Goal: Task Accomplishment & Management: Complete application form

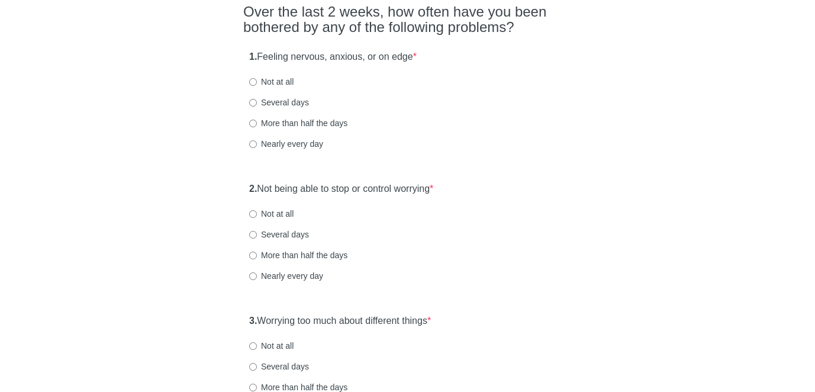
scroll to position [104, 0]
click at [253, 81] on input "Not at all" at bounding box center [253, 81] width 8 height 8
radio input "true"
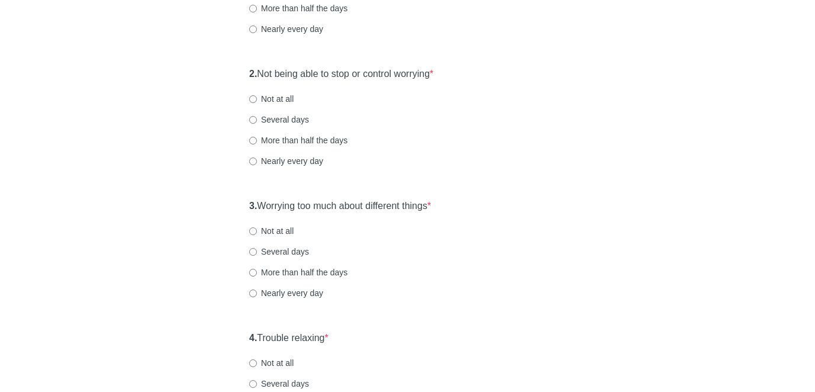
scroll to position [221, 0]
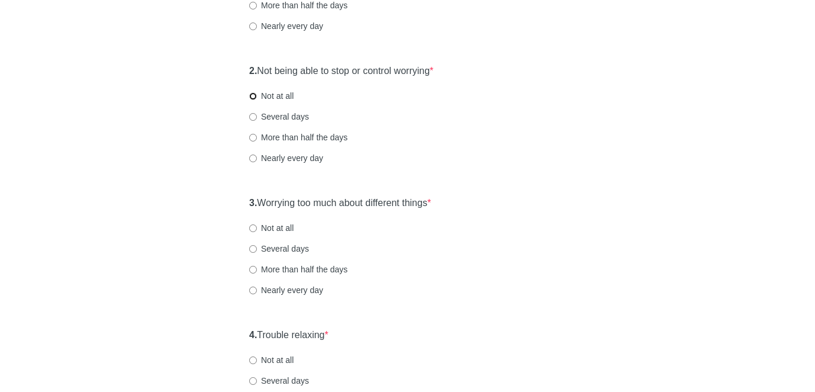
click at [252, 96] on input "Not at all" at bounding box center [253, 96] width 8 height 8
radio input "true"
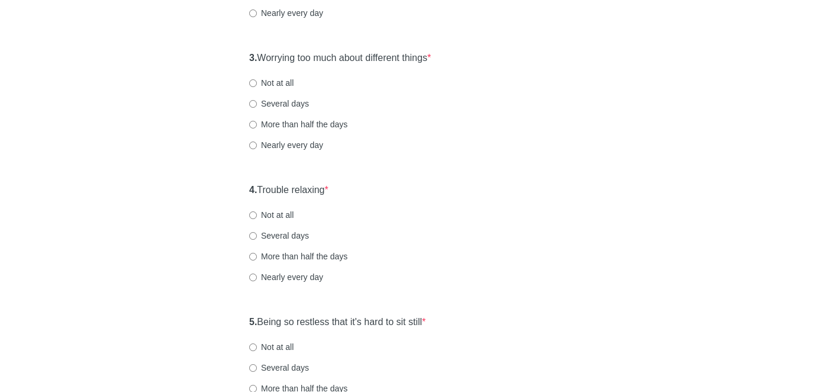
scroll to position [371, 0]
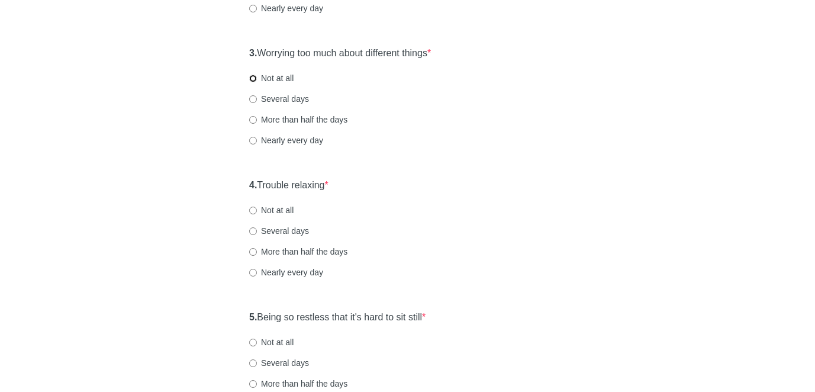
click at [251, 79] on input "Not at all" at bounding box center [253, 79] width 8 height 8
radio input "true"
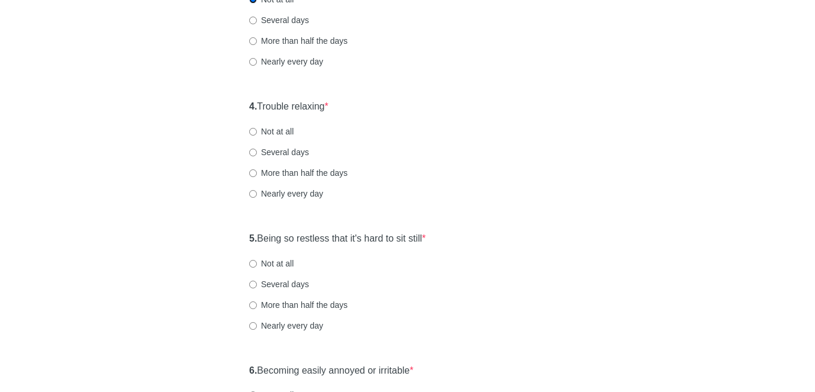
scroll to position [467, 0]
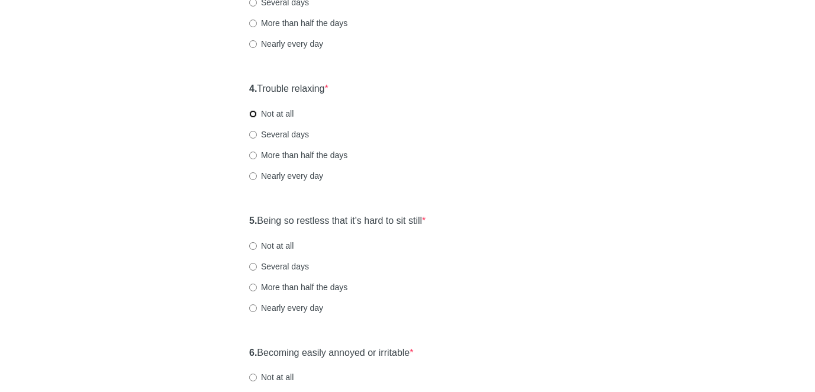
click at [253, 115] on input "Not at all" at bounding box center [253, 114] width 8 height 8
radio input "true"
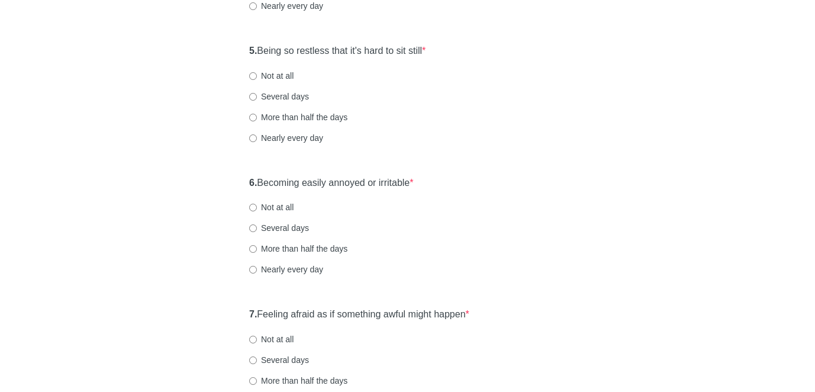
scroll to position [639, 0]
click at [252, 72] on input "Not at all" at bounding box center [253, 74] width 8 height 8
radio input "true"
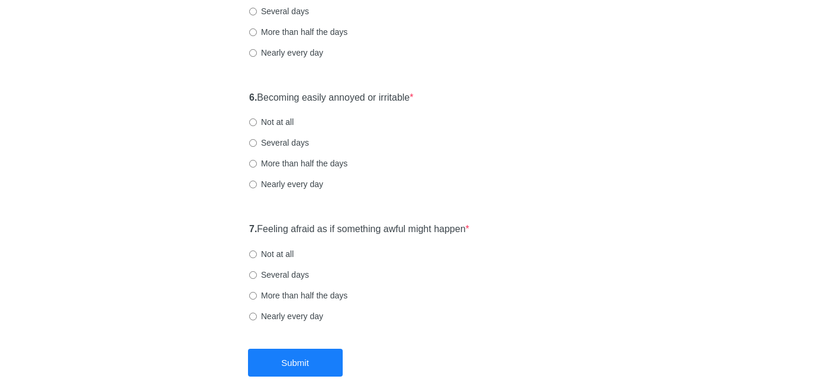
scroll to position [733, 0]
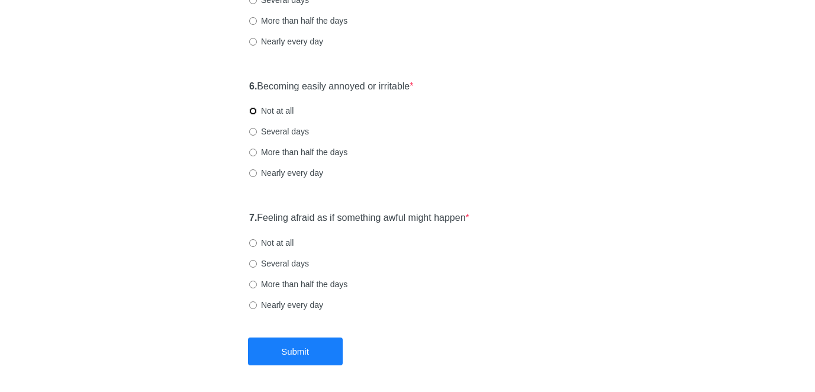
click at [254, 111] on input "Not at all" at bounding box center [253, 111] width 8 height 8
radio input "true"
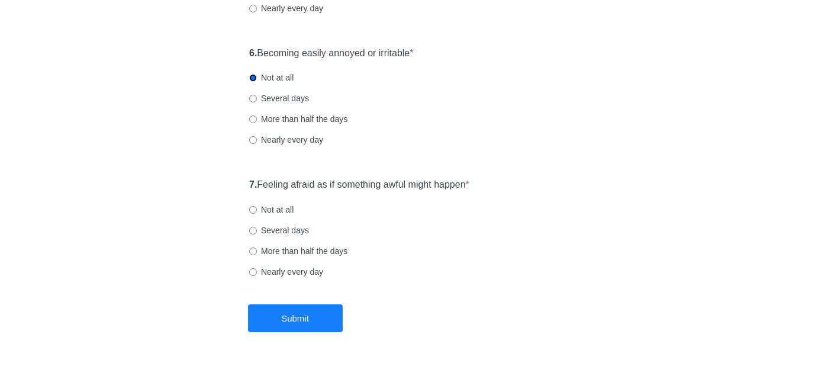
scroll to position [778, 0]
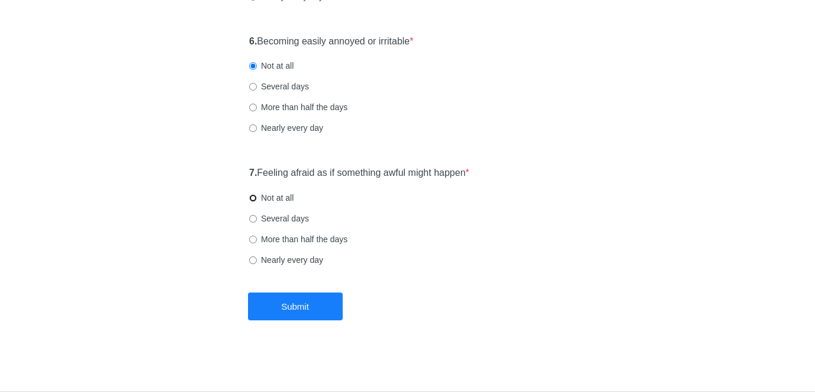
click at [253, 199] on input "Not at all" at bounding box center [253, 198] width 8 height 8
radio input "true"
click at [303, 294] on button "Submit" at bounding box center [295, 306] width 95 height 28
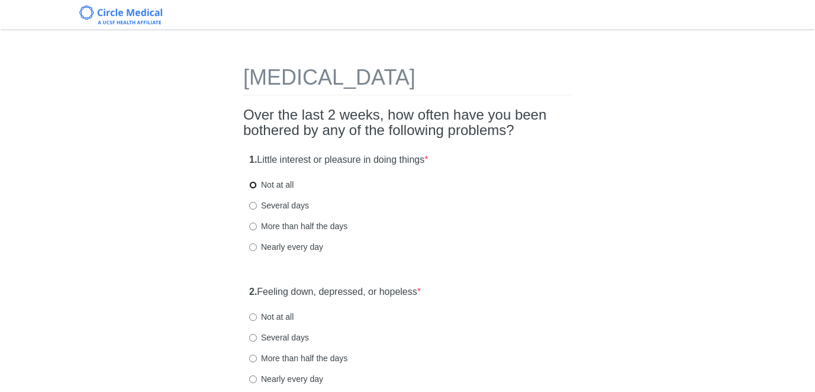
click at [252, 185] on input "Not at all" at bounding box center [253, 185] width 8 height 8
radio input "true"
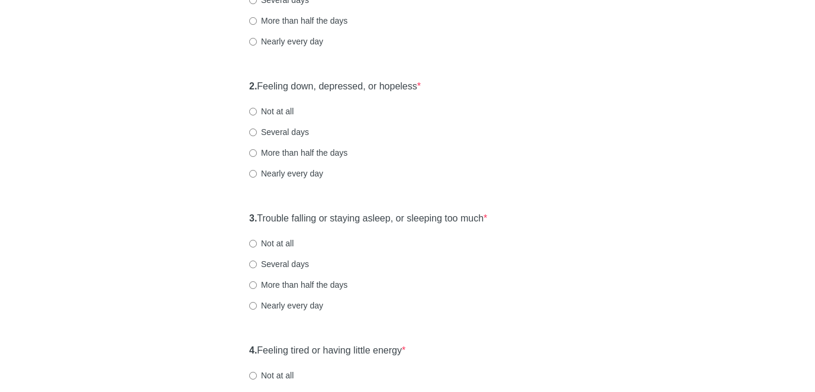
scroll to position [210, 0]
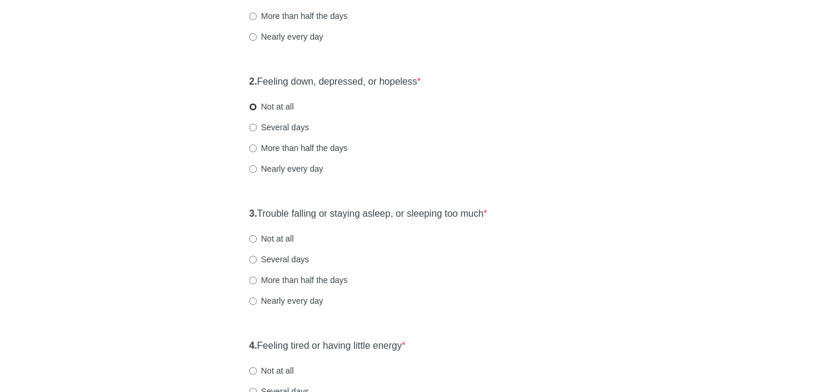
click at [255, 107] on input "Not at all" at bounding box center [253, 107] width 8 height 8
radio input "true"
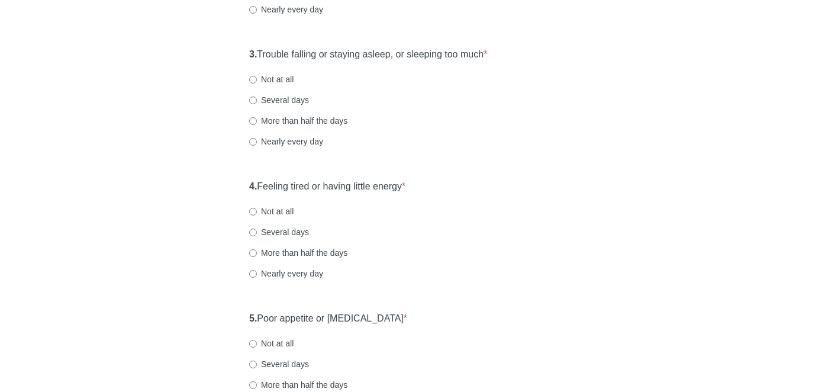
scroll to position [371, 0]
click at [253, 98] on input "Several days" at bounding box center [253, 99] width 8 height 8
radio input "true"
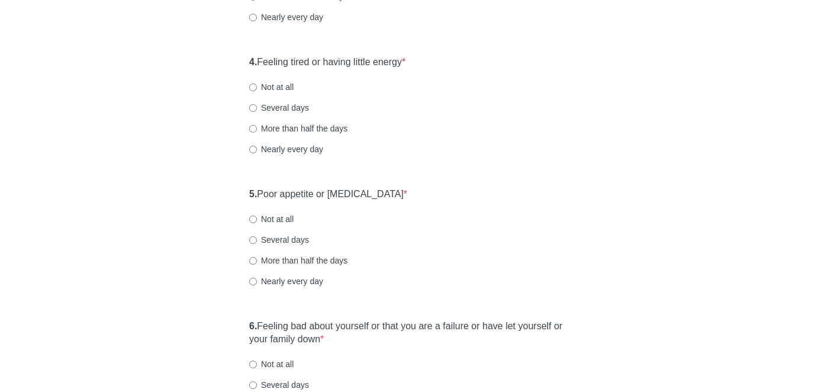
scroll to position [497, 0]
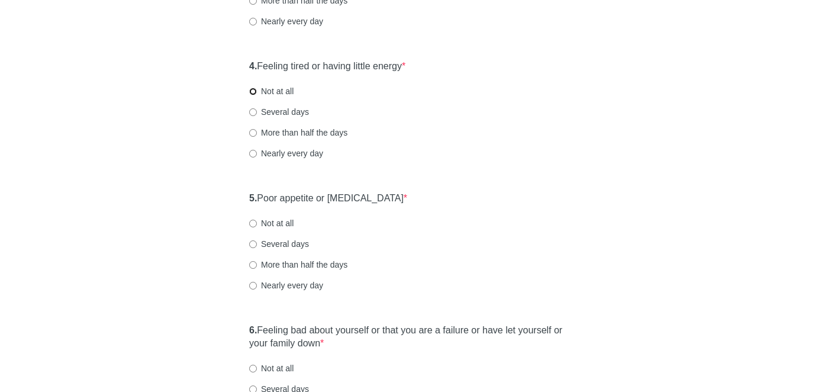
click at [255, 92] on input "Not at all" at bounding box center [253, 92] width 8 height 8
radio input "true"
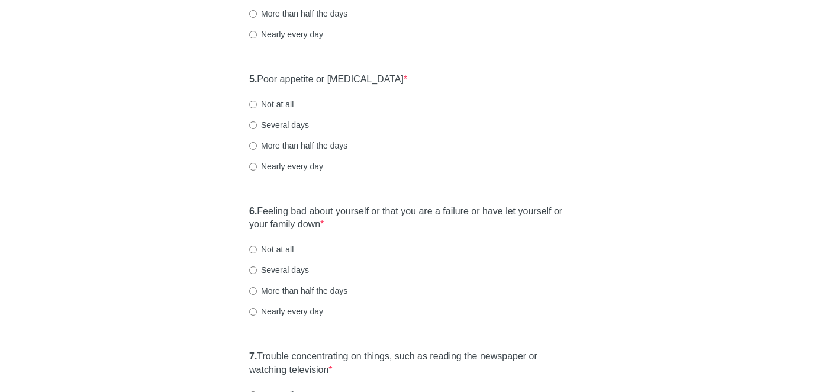
scroll to position [626, 0]
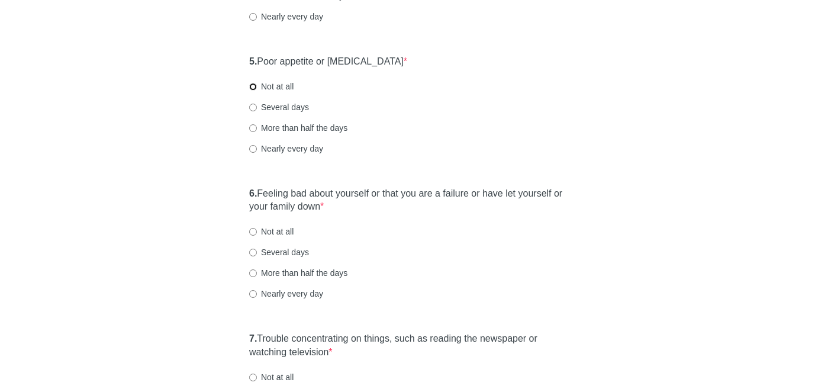
click at [254, 86] on input "Not at all" at bounding box center [253, 87] width 8 height 8
radio input "true"
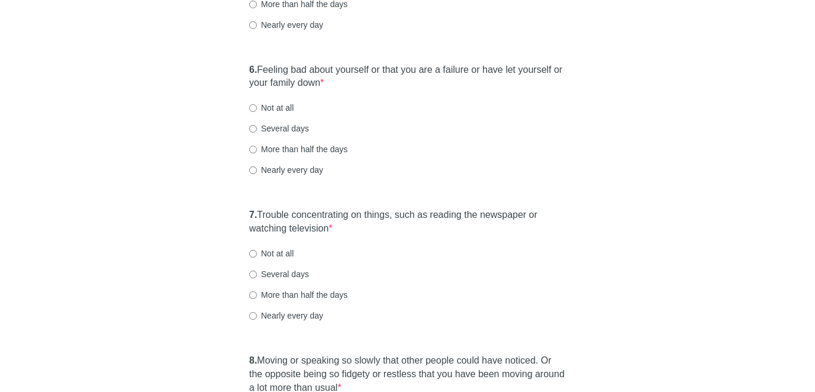
scroll to position [753, 0]
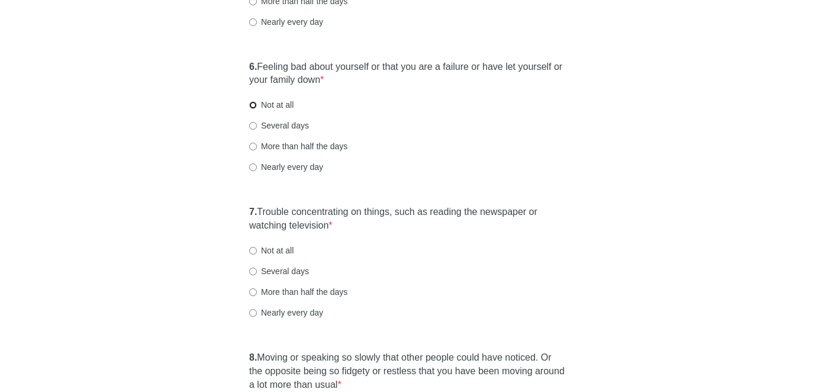
click at [254, 105] on input "Not at all" at bounding box center [253, 105] width 8 height 8
radio input "true"
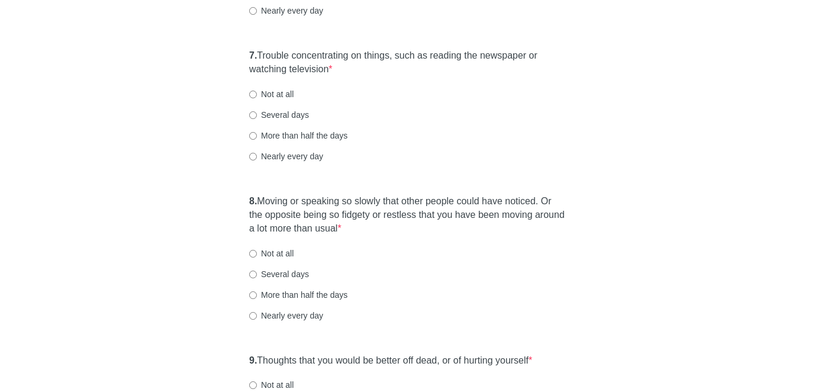
scroll to position [911, 0]
click at [252, 92] on input "Not at all" at bounding box center [253, 93] width 8 height 8
radio input "true"
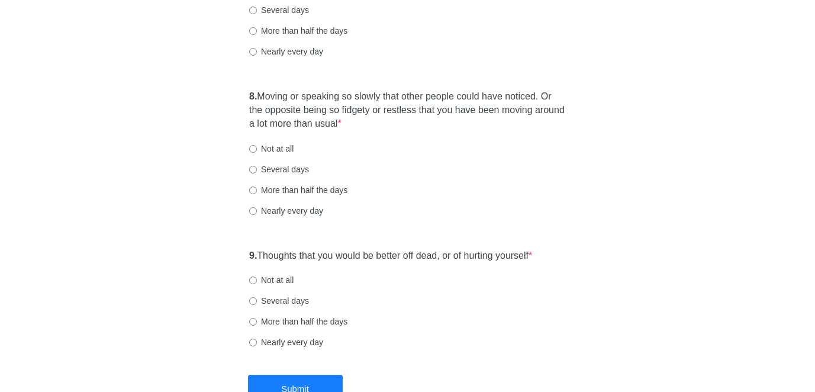
scroll to position [1016, 0]
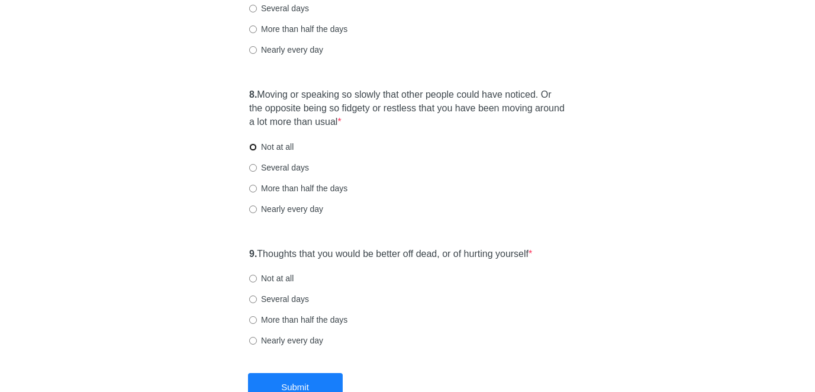
click at [256, 145] on input "Not at all" at bounding box center [253, 147] width 8 height 8
radio input "true"
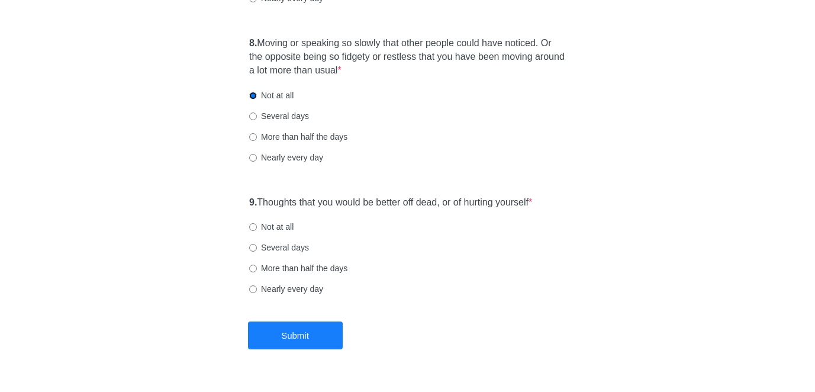
scroll to position [1096, 0]
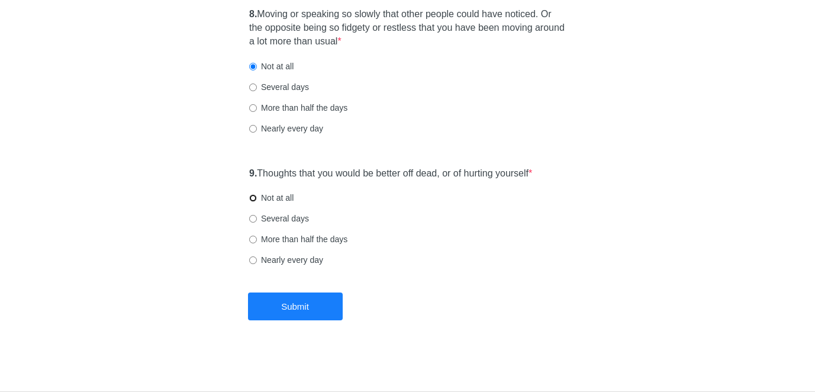
click at [254, 198] on input "Not at all" at bounding box center [253, 198] width 8 height 8
radio input "true"
click at [327, 311] on button "Submit" at bounding box center [295, 306] width 95 height 28
